Goal: Task Accomplishment & Management: Manage account settings

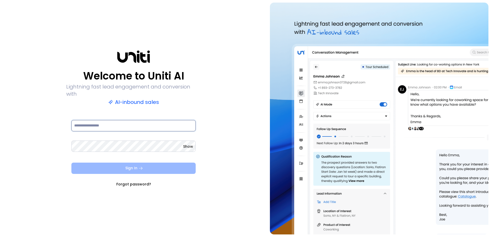
type input "**********"
click at [123, 168] on button "Sign In" at bounding box center [133, 168] width 124 height 11
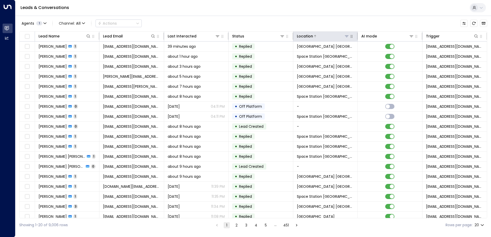
click at [344, 36] on icon at bounding box center [346, 36] width 4 height 4
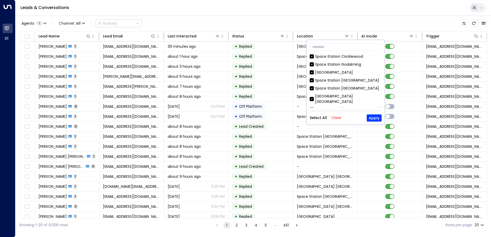
click at [340, 118] on button "Clear" at bounding box center [336, 118] width 10 height 4
click at [341, 82] on div "Space Station Doncaster" at bounding box center [347, 80] width 64 height 5
click at [372, 118] on button "Apply" at bounding box center [374, 117] width 15 height 7
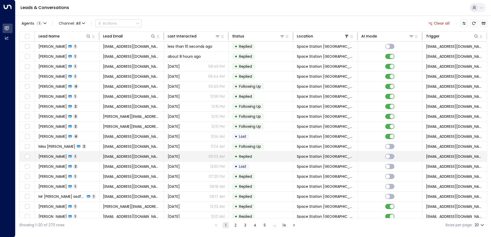
click at [47, 155] on span "Gary Parks" at bounding box center [53, 156] width 28 height 5
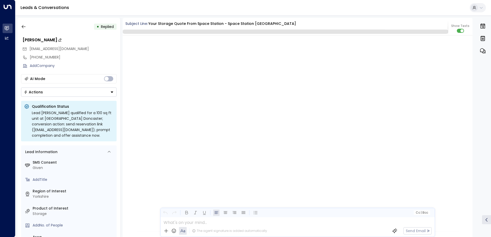
scroll to position [375, 0]
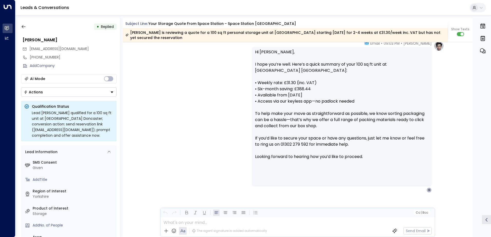
click at [109, 93] on button "Actions" at bounding box center [68, 92] width 95 height 9
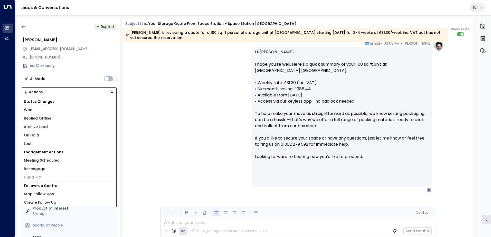
click at [45, 110] on li "Won" at bounding box center [68, 110] width 95 height 8
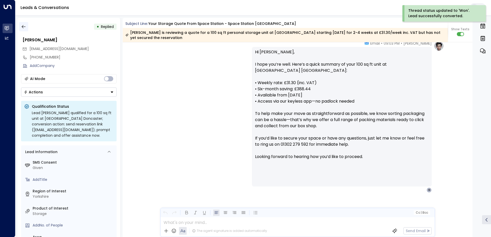
click at [23, 28] on icon "button" at bounding box center [23, 26] width 5 height 5
